Goal: Task Accomplishment & Management: Manage account settings

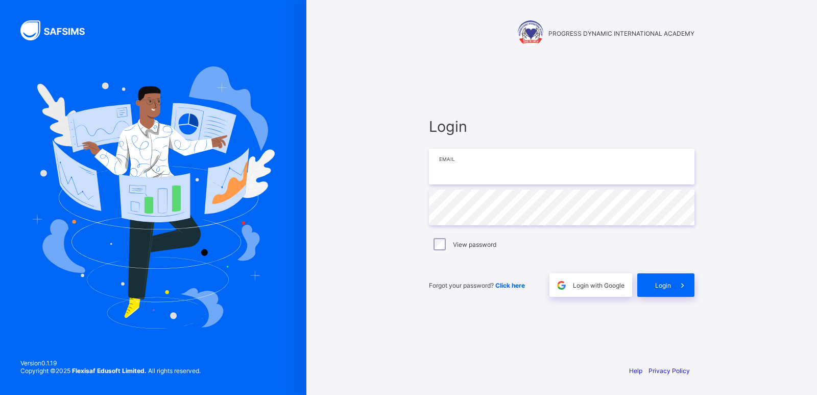
click at [542, 163] on input "email" at bounding box center [562, 167] width 266 height 36
type input "**********"
click at [680, 295] on span at bounding box center [683, 285] width 24 height 24
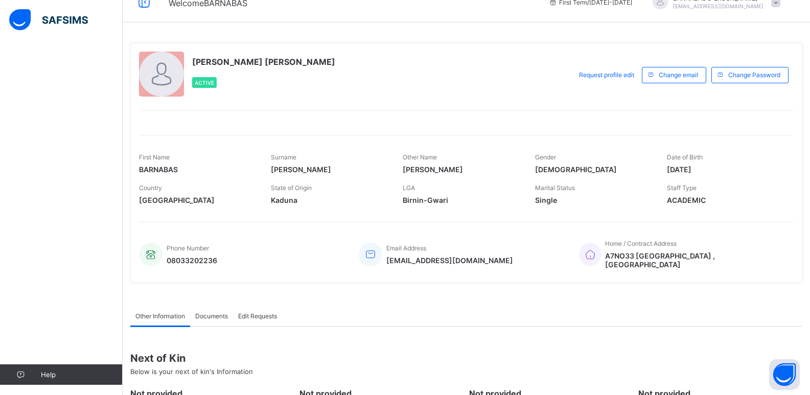
scroll to position [51, 0]
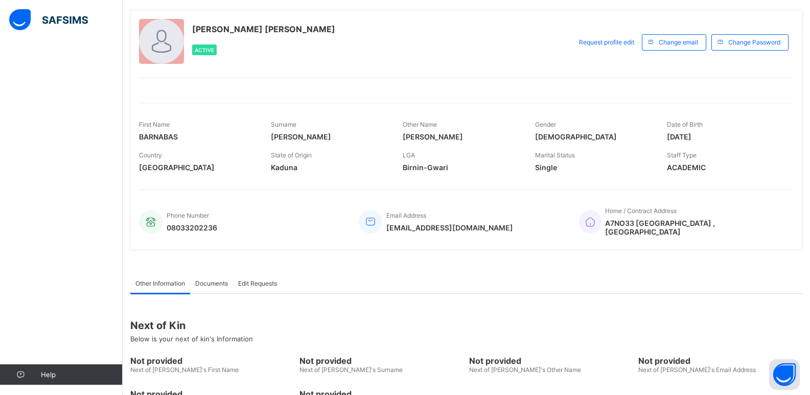
click at [56, 17] on img at bounding box center [48, 19] width 79 height 21
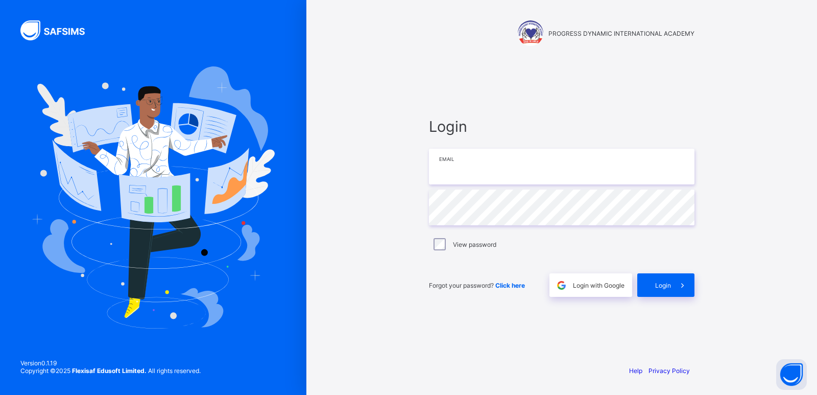
click at [489, 176] on input "email" at bounding box center [562, 167] width 266 height 36
type input "**********"
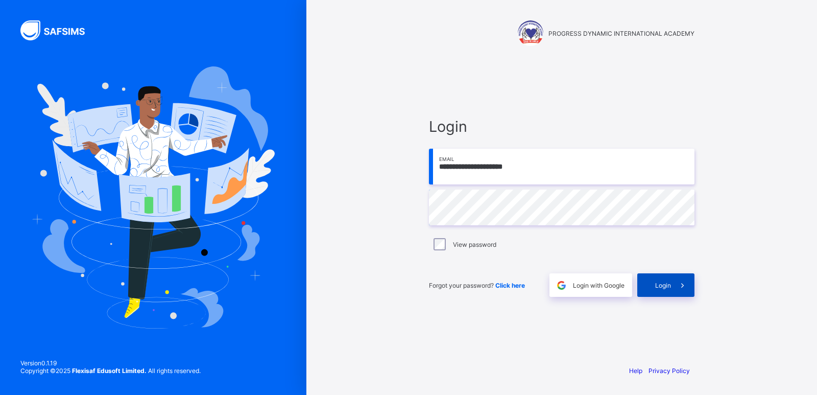
click at [674, 288] on span at bounding box center [683, 285] width 24 height 24
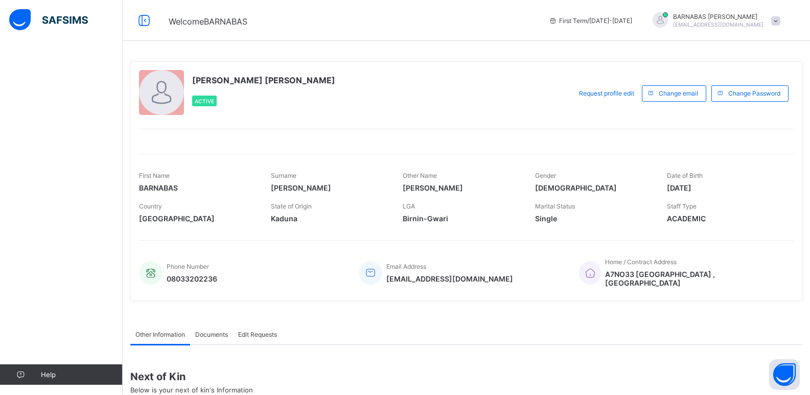
click at [780, 20] on span at bounding box center [775, 20] width 9 height 9
click at [747, 87] on li "Profile" at bounding box center [747, 81] width 76 height 20
click at [780, 16] on span at bounding box center [775, 20] width 9 height 9
click at [205, 334] on div "Documents" at bounding box center [211, 334] width 43 height 20
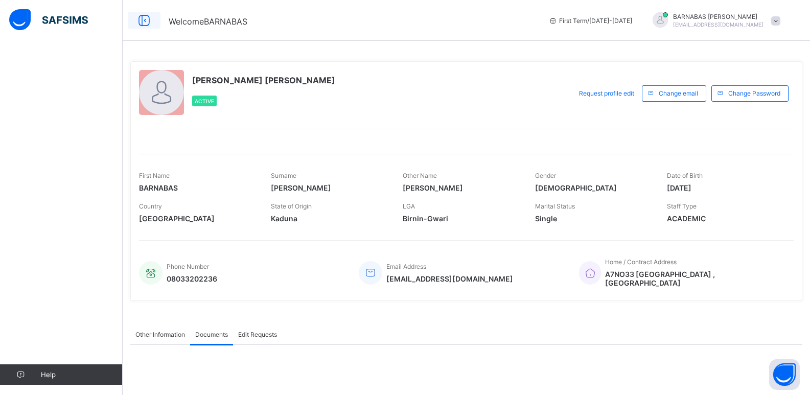
click at [142, 21] on icon at bounding box center [143, 20] width 17 height 15
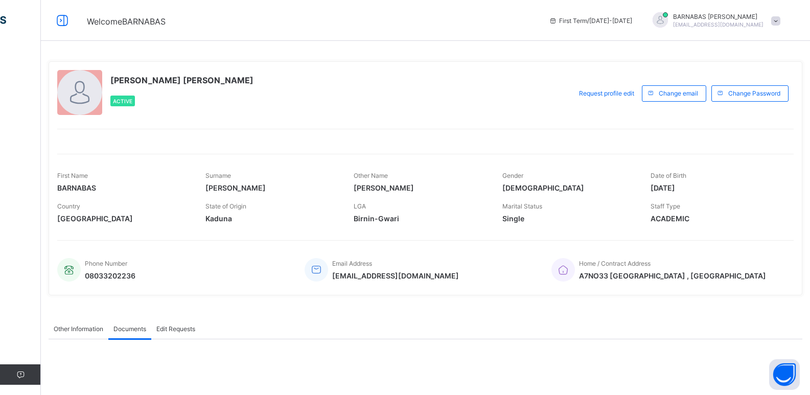
click at [557, 19] on icon at bounding box center [553, 21] width 9 height 8
click at [780, 20] on span at bounding box center [775, 20] width 9 height 9
click at [719, 42] on span at bounding box center [717, 43] width 4 height 4
click at [779, 18] on span at bounding box center [775, 20] width 9 height 9
click at [738, 95] on span "Logout" at bounding box center [746, 101] width 67 height 12
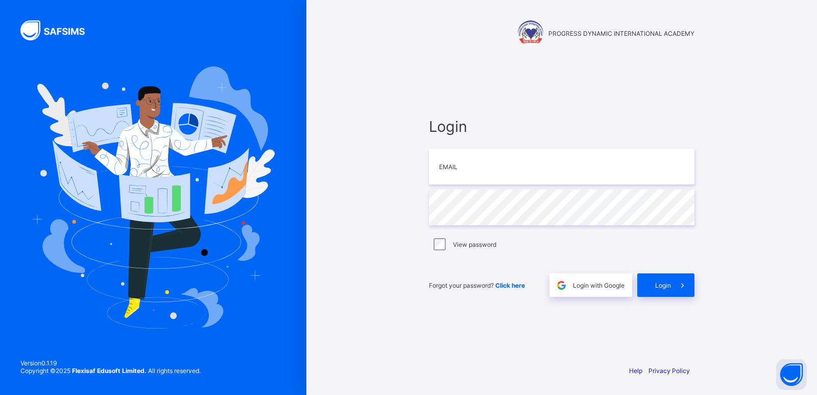
drag, startPoint x: 817, startPoint y: 280, endPoint x: 817, endPoint y: 294, distance: 13.8
click at [817, 294] on div "PROGRESS DYNAMIC INTERNATIONAL ACADEMY Login Email Password View password Forgo…" at bounding box center [562, 197] width 511 height 395
click at [812, 6] on div "PROGRESS DYNAMIC INTERNATIONAL ACADEMY Login Email Password View password Forgo…" at bounding box center [562, 197] width 511 height 395
